Goal: Navigation & Orientation: Find specific page/section

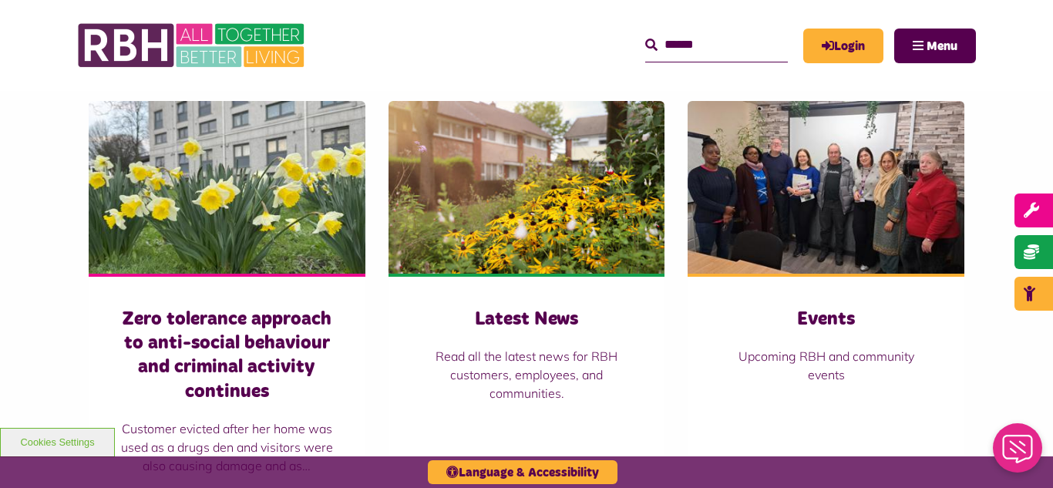
scroll to position [1079, 0]
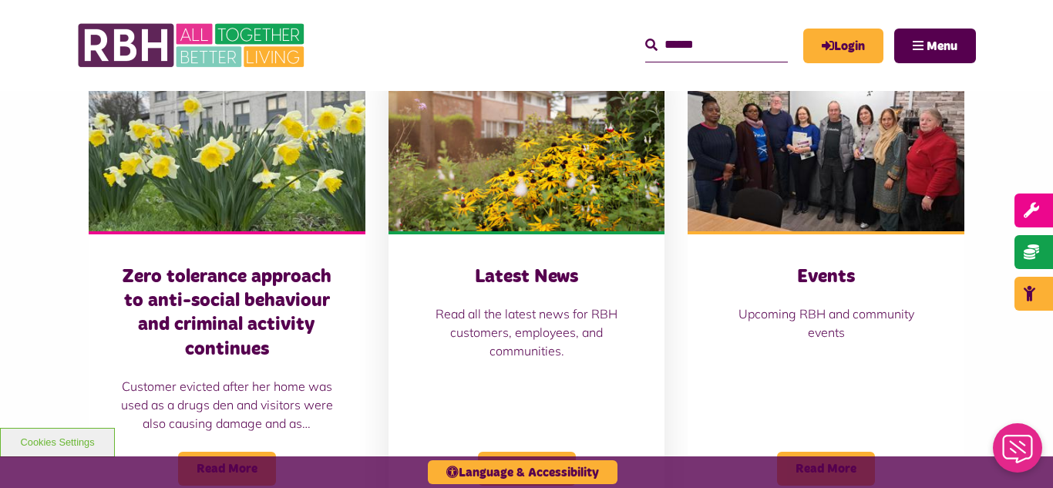
click at [500, 211] on img at bounding box center [527, 145] width 277 height 173
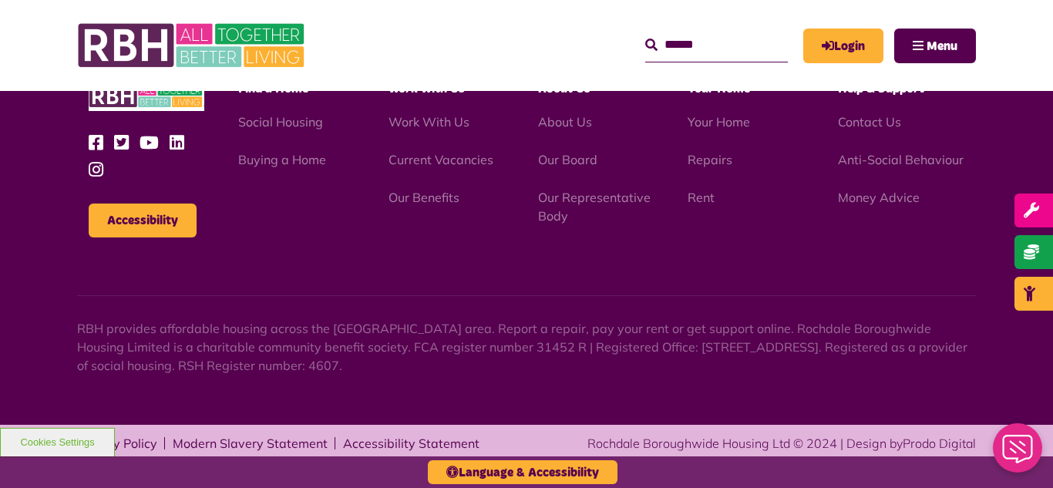
scroll to position [1678, 0]
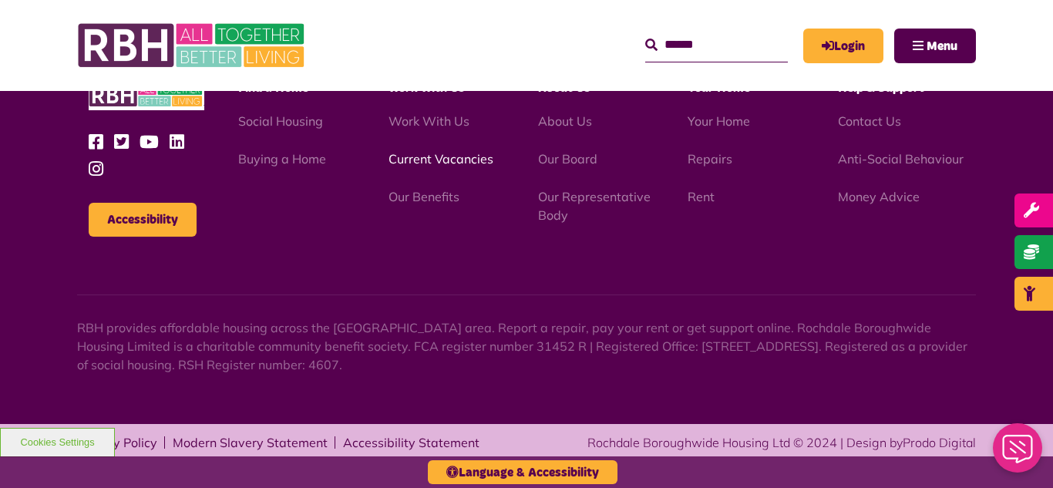
click at [405, 162] on link "Current Vacancies" at bounding box center [441, 158] width 105 height 15
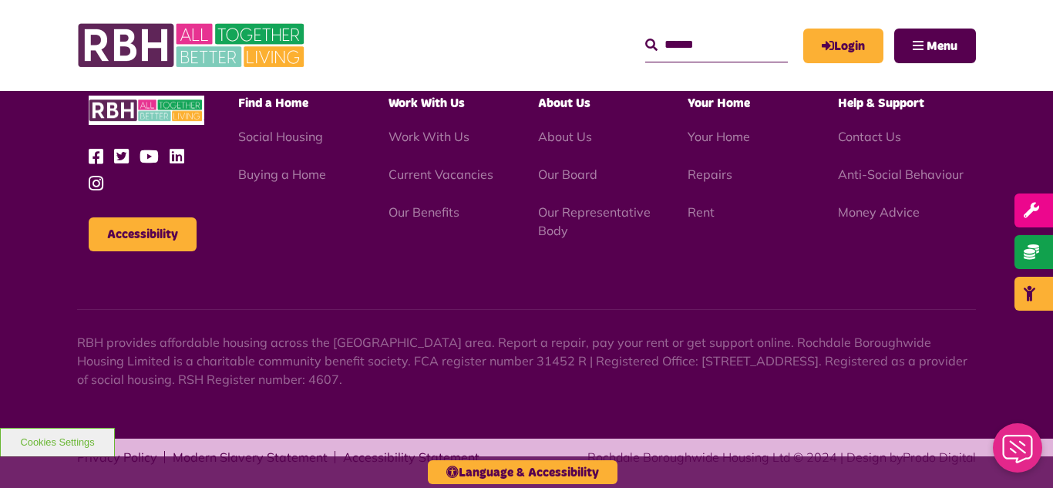
scroll to position [2548, 0]
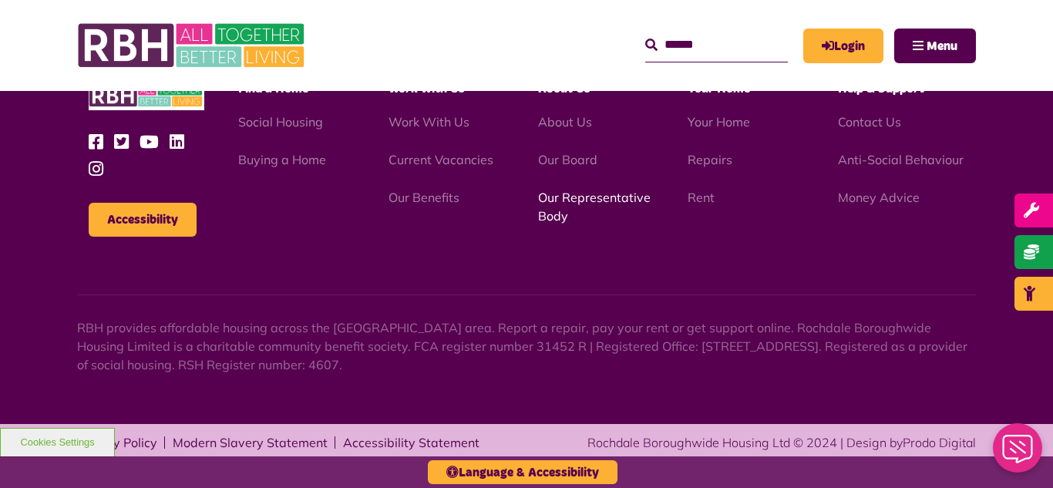
click at [577, 201] on link "Our Representative Body" at bounding box center [594, 207] width 113 height 34
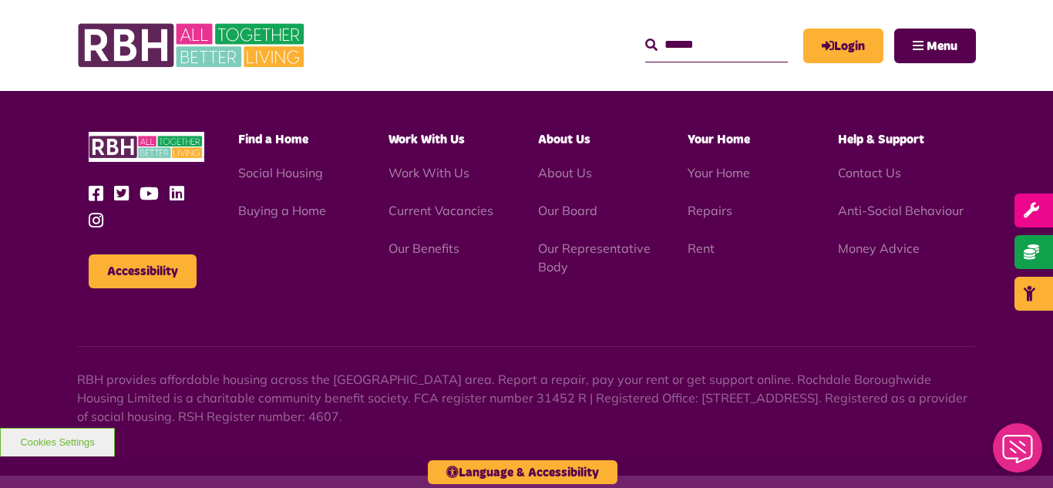
scroll to position [4476, 0]
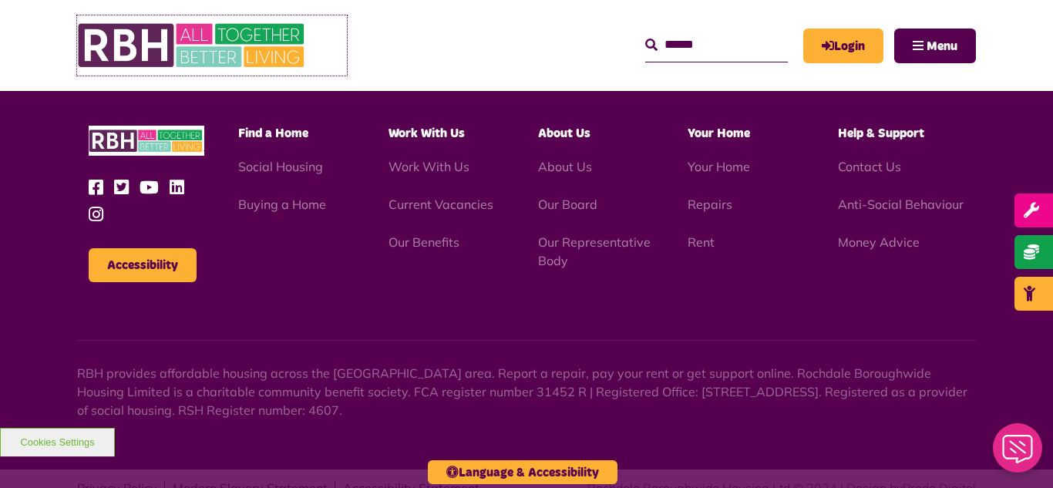
click at [239, 32] on img at bounding box center [192, 45] width 231 height 60
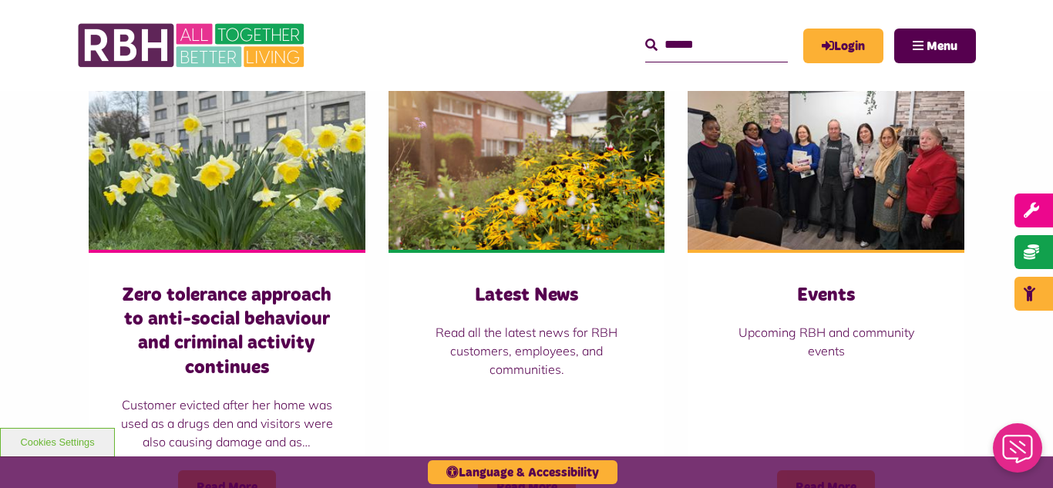
scroll to position [1079, 0]
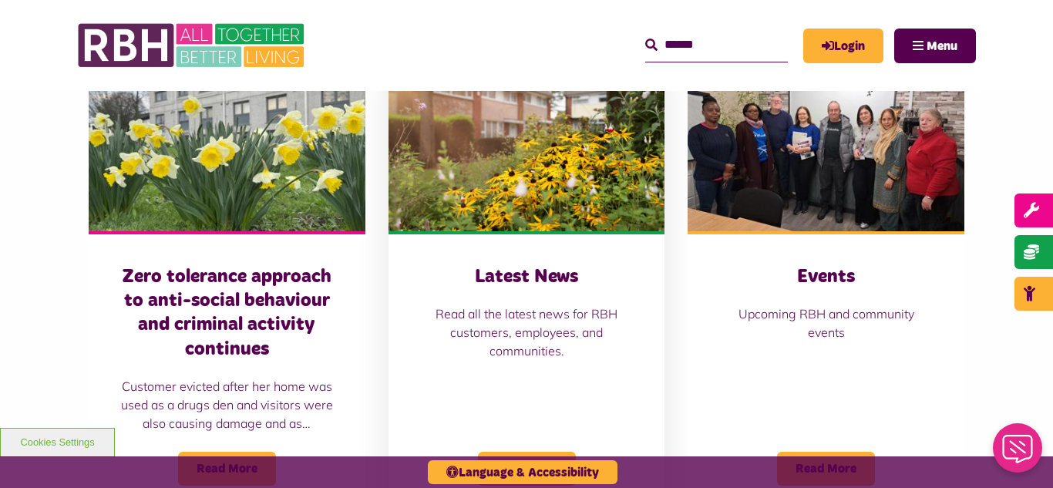
click at [506, 126] on img at bounding box center [527, 145] width 277 height 173
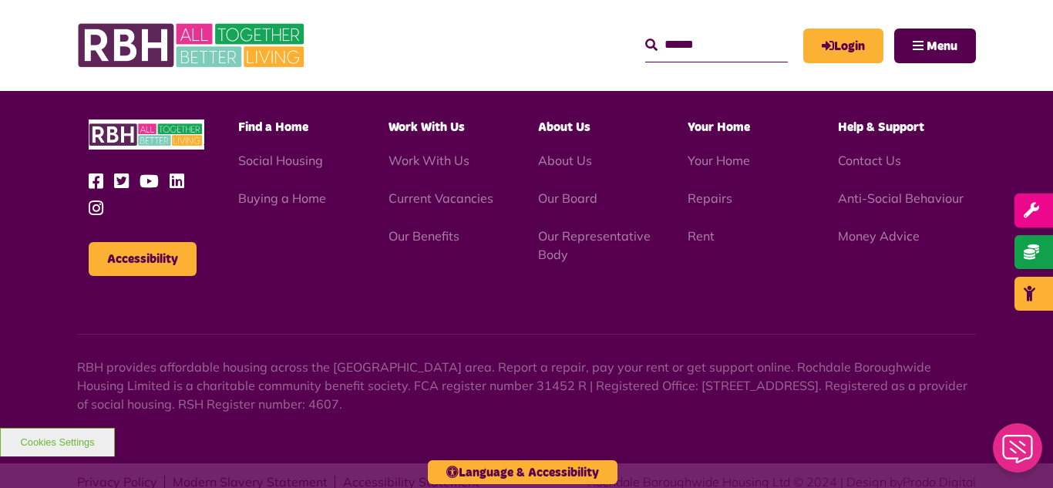
scroll to position [1678, 0]
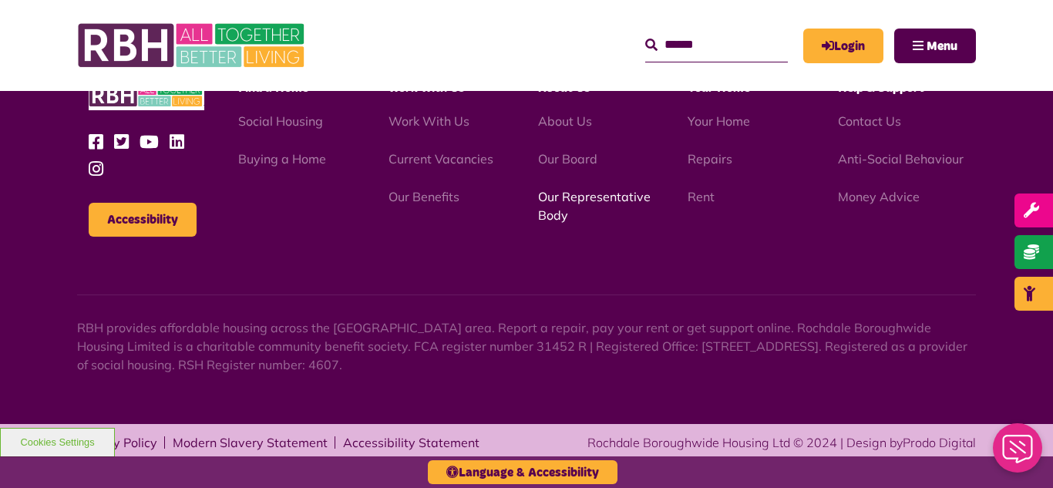
click at [579, 200] on link "Our Representative Body" at bounding box center [594, 206] width 113 height 34
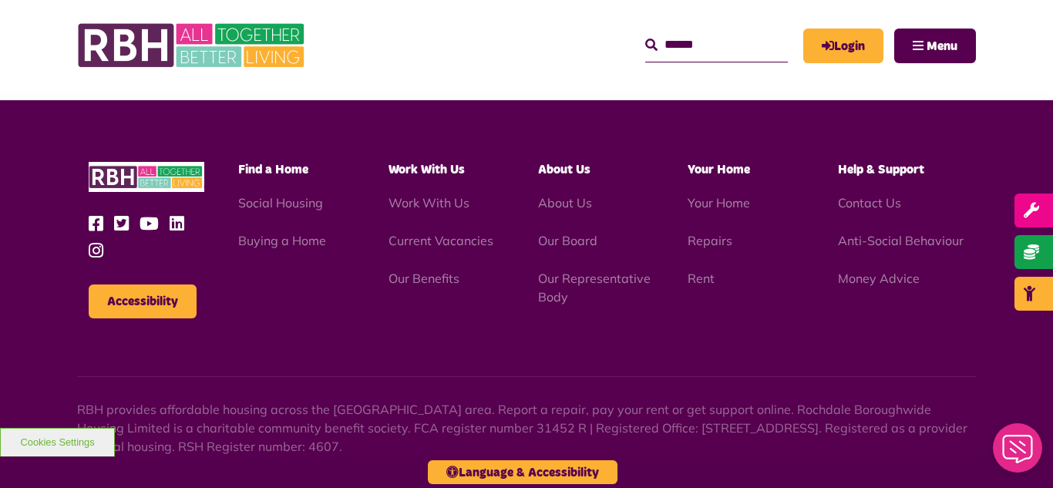
scroll to position [4476, 0]
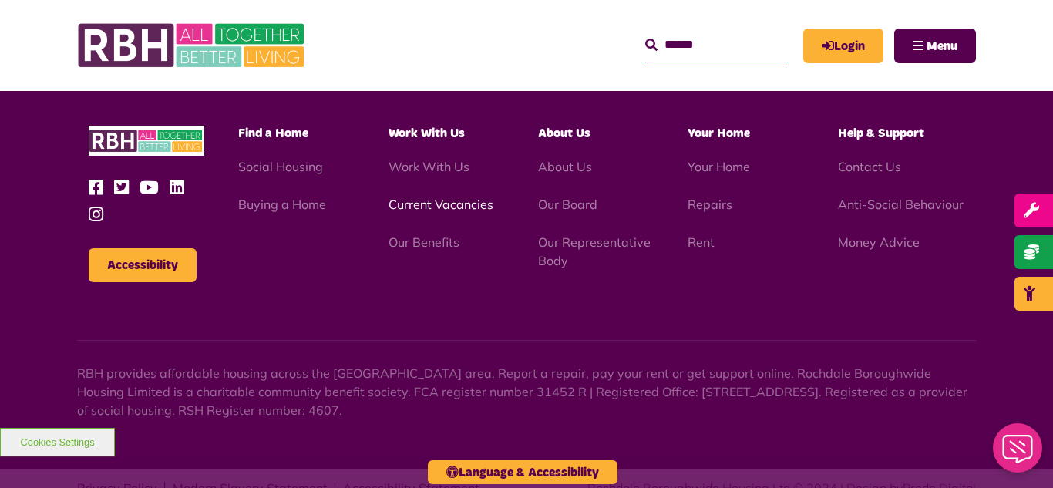
click at [436, 197] on link "Current Vacancies" at bounding box center [441, 204] width 105 height 15
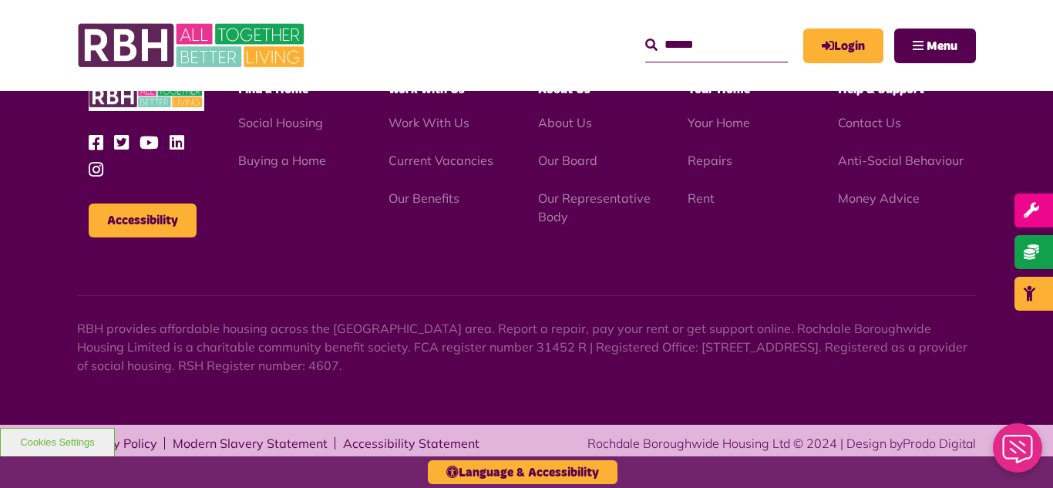
scroll to position [2548, 0]
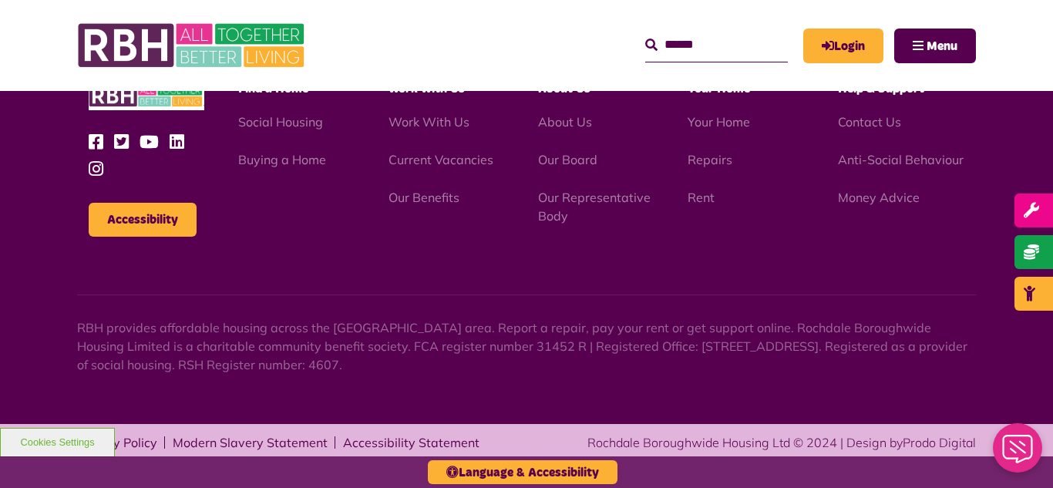
click at [586, 207] on li "Our Representative Body" at bounding box center [601, 206] width 126 height 37
click at [577, 201] on link "Our Representative Body" at bounding box center [594, 207] width 113 height 34
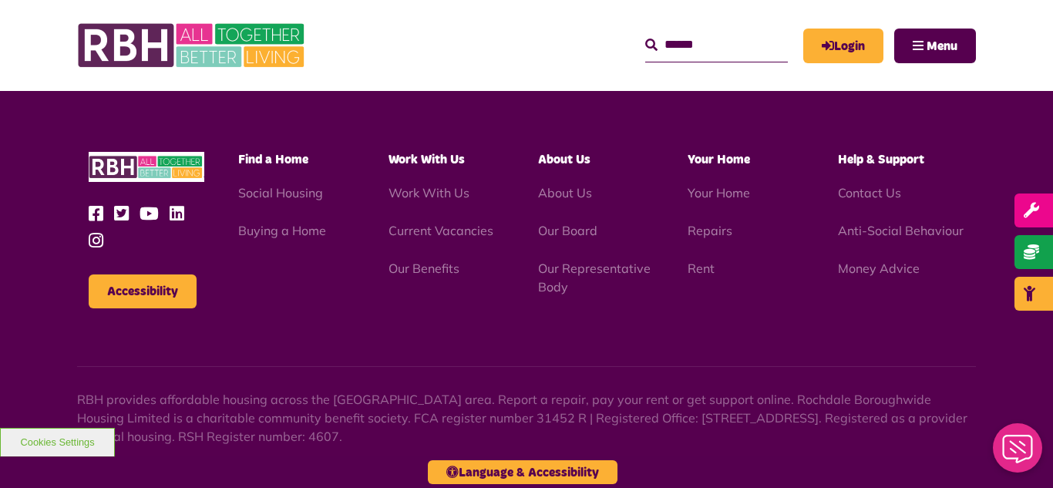
scroll to position [4476, 0]
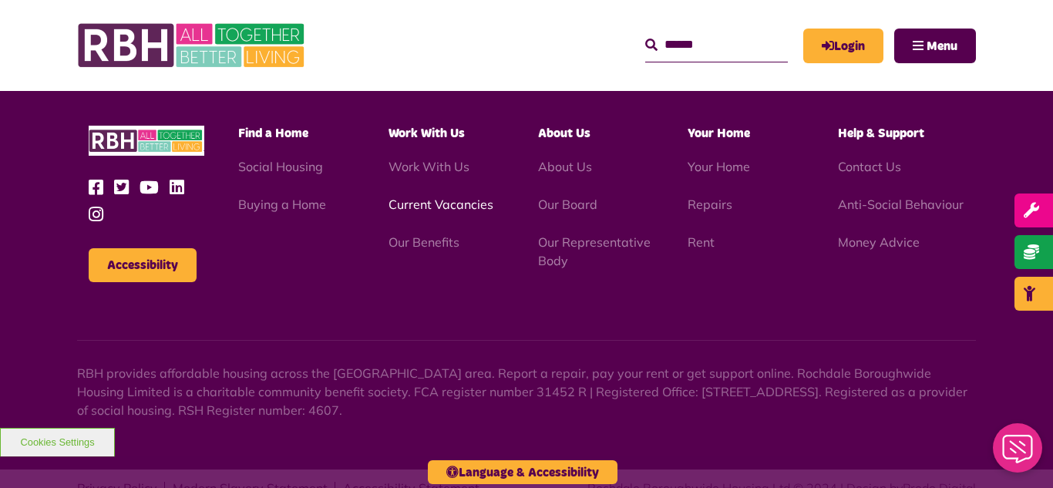
click at [453, 197] on link "Current Vacancies" at bounding box center [441, 204] width 105 height 15
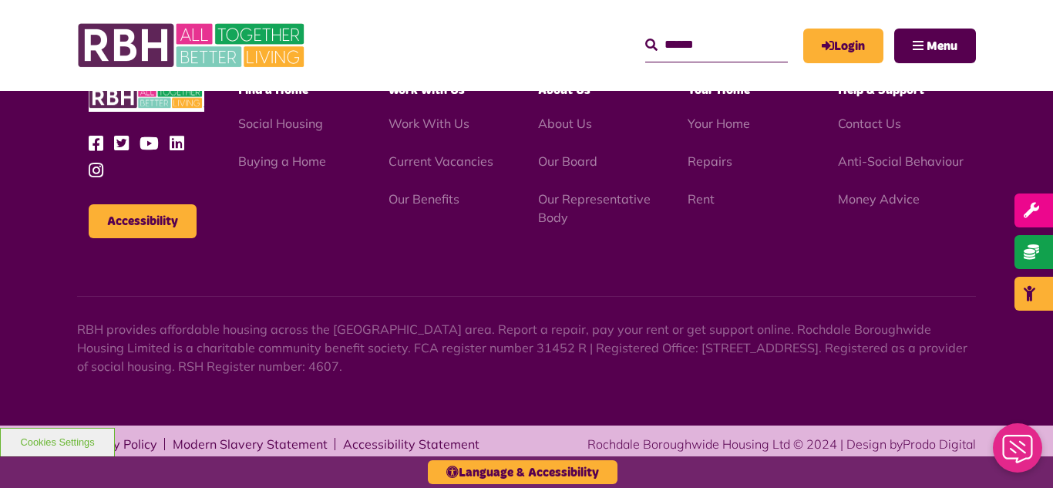
scroll to position [2548, 0]
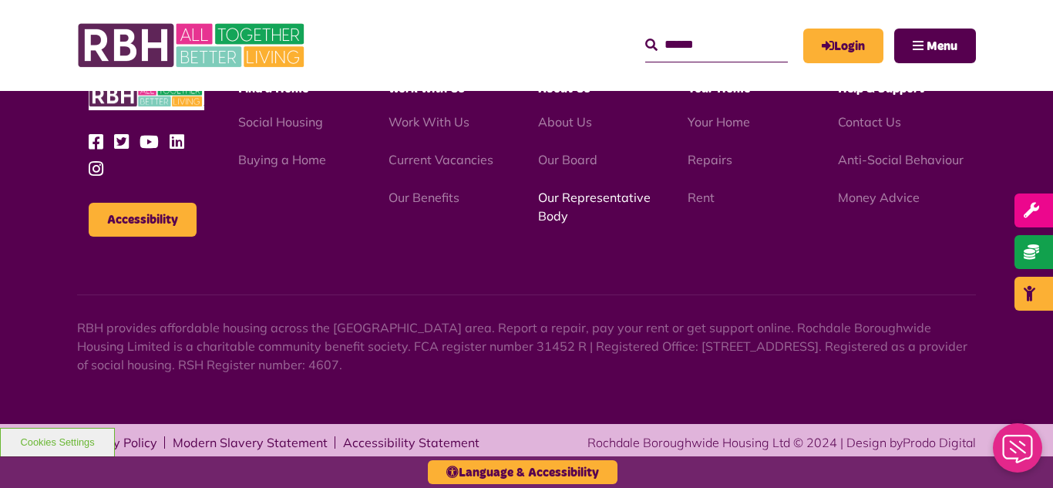
click at [570, 201] on link "Our Representative Body" at bounding box center [594, 207] width 113 height 34
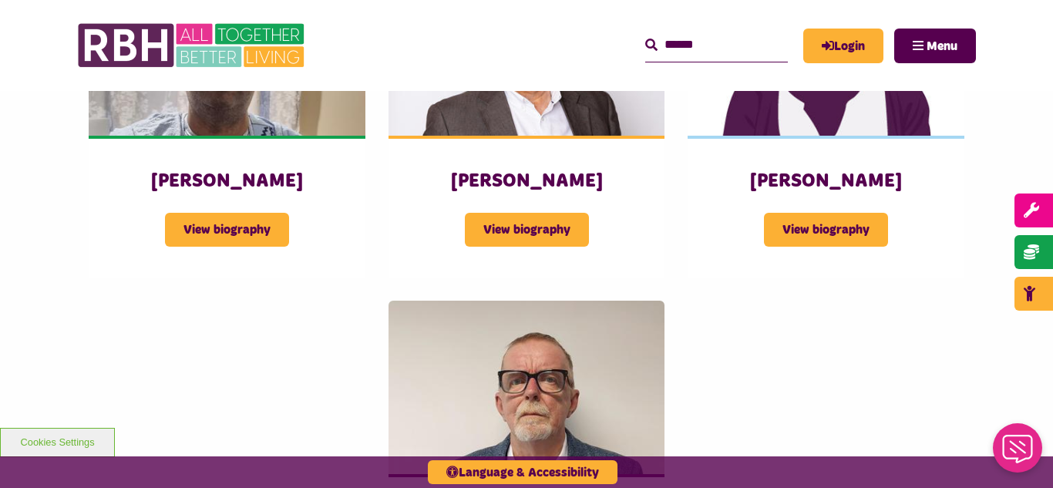
scroll to position [1973, 0]
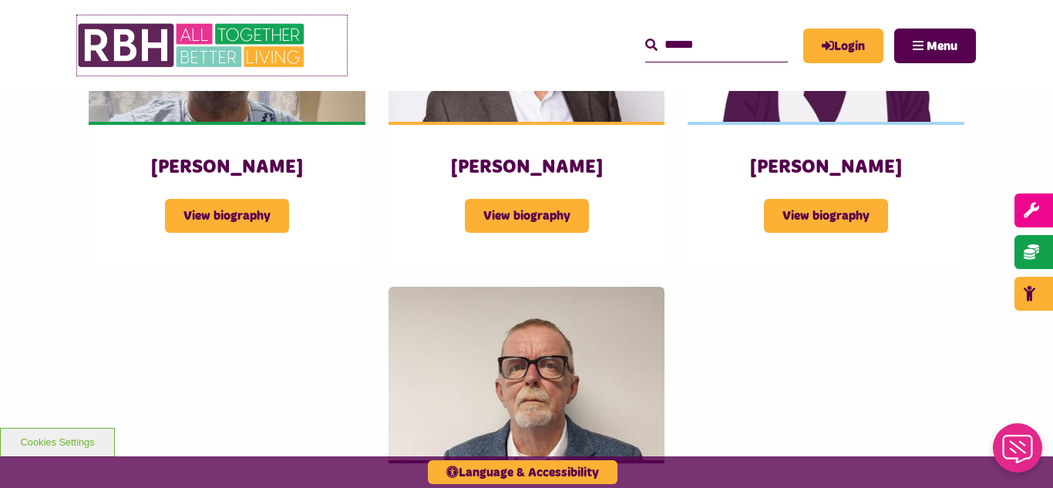
click at [161, 37] on img at bounding box center [192, 45] width 231 height 60
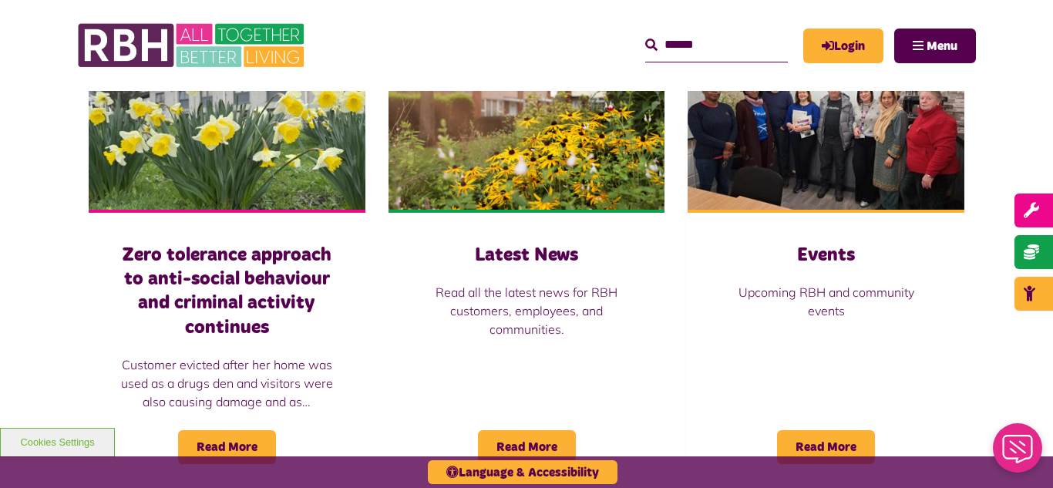
scroll to position [1018, 0]
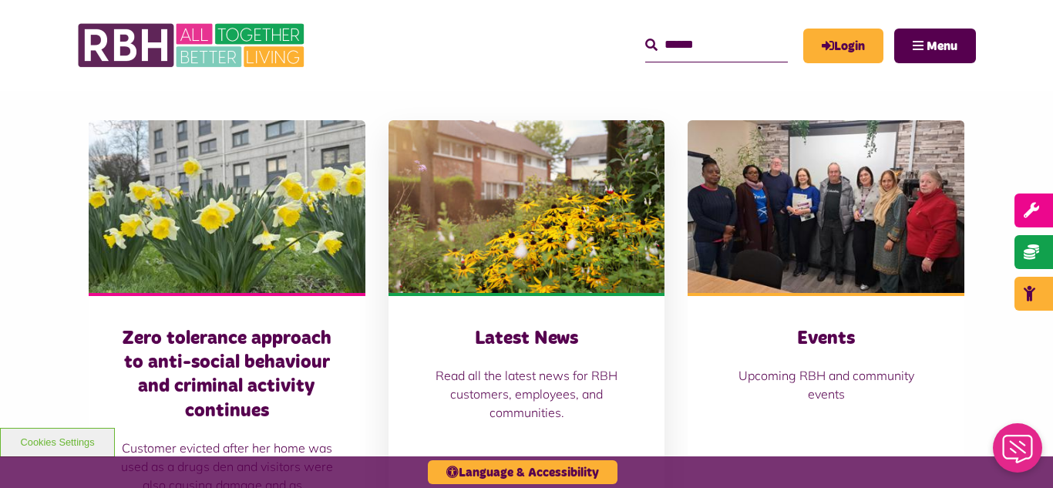
click at [519, 176] on img at bounding box center [527, 206] width 277 height 173
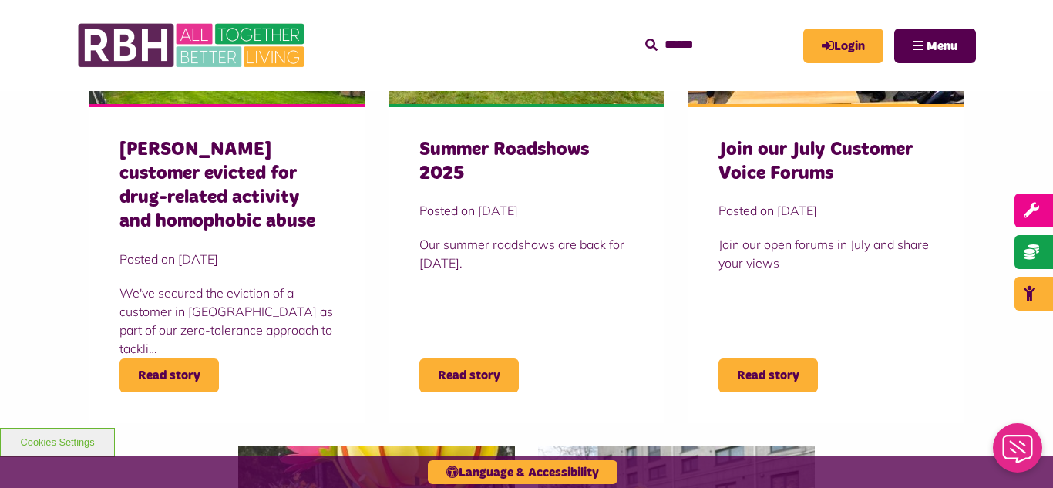
scroll to position [648, 0]
